Goal: Information Seeking & Learning: Learn about a topic

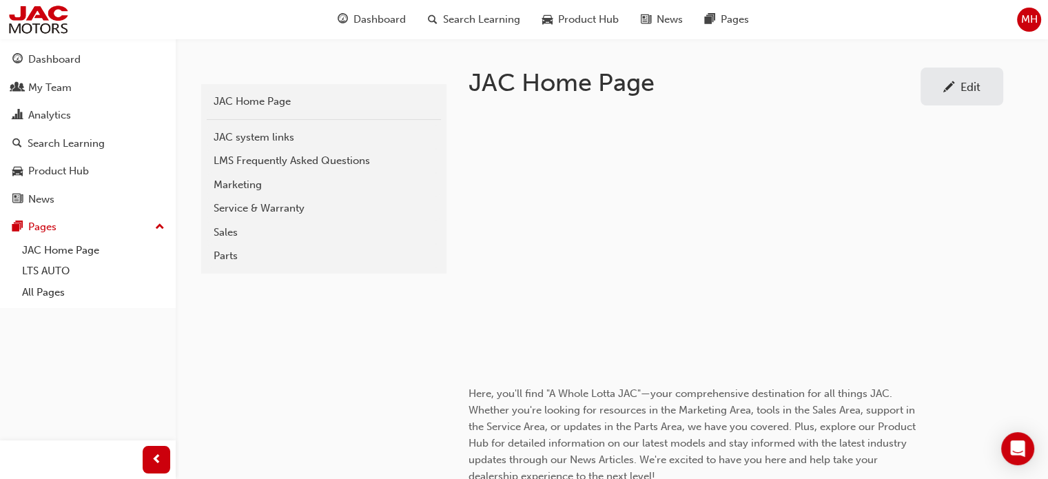
scroll to position [276, 0]
click at [243, 206] on div "Service & Warranty" at bounding box center [324, 207] width 221 height 16
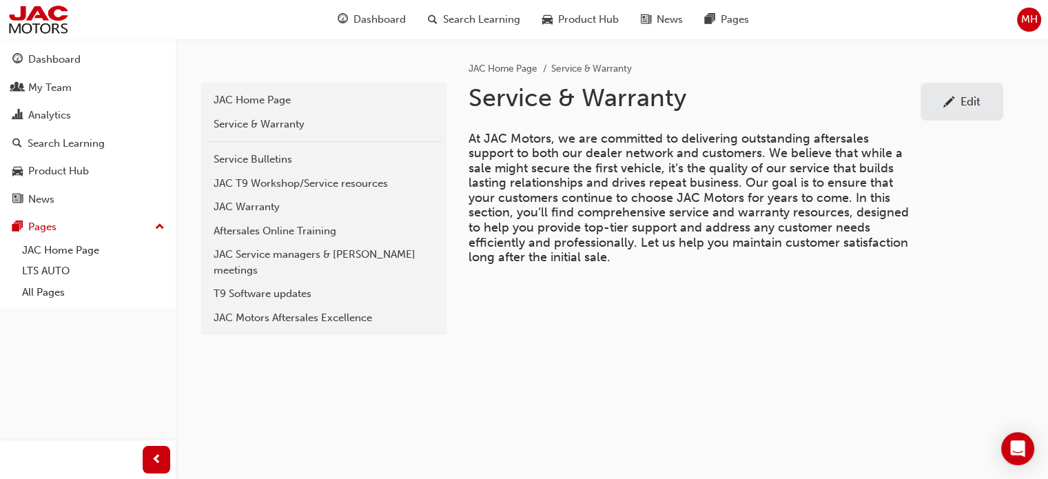
click at [263, 286] on div "T9 Software updates" at bounding box center [324, 294] width 221 height 16
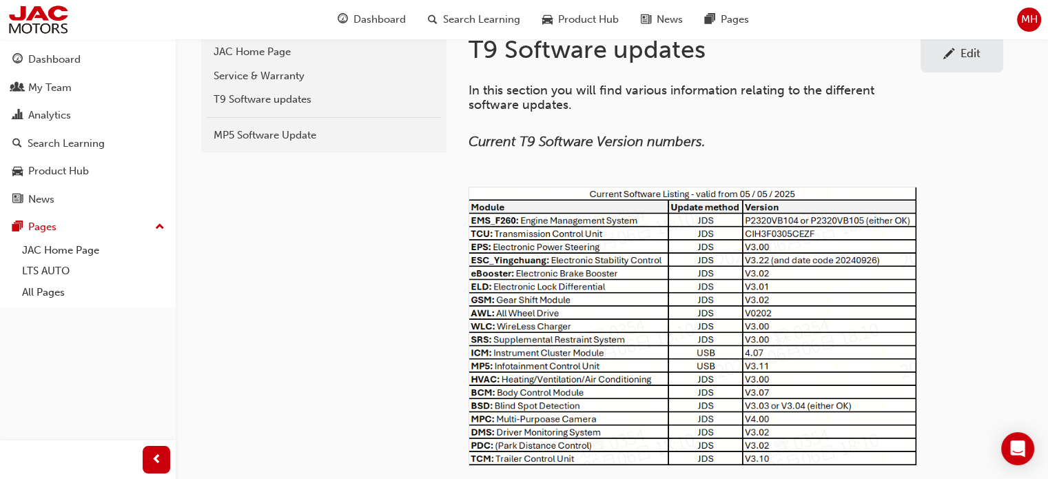
scroll to position [138, 0]
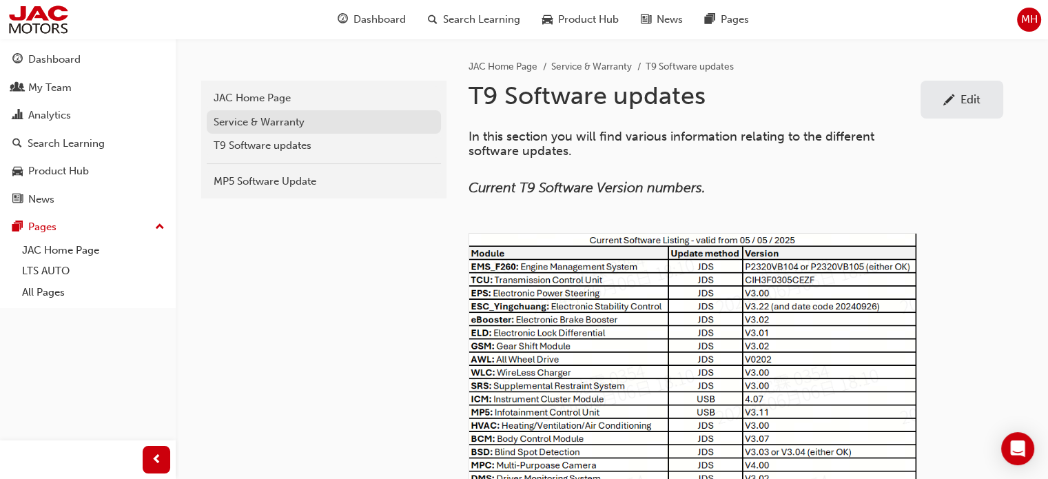
scroll to position [0, 0]
